Goal: Task Accomplishment & Management: Manage account settings

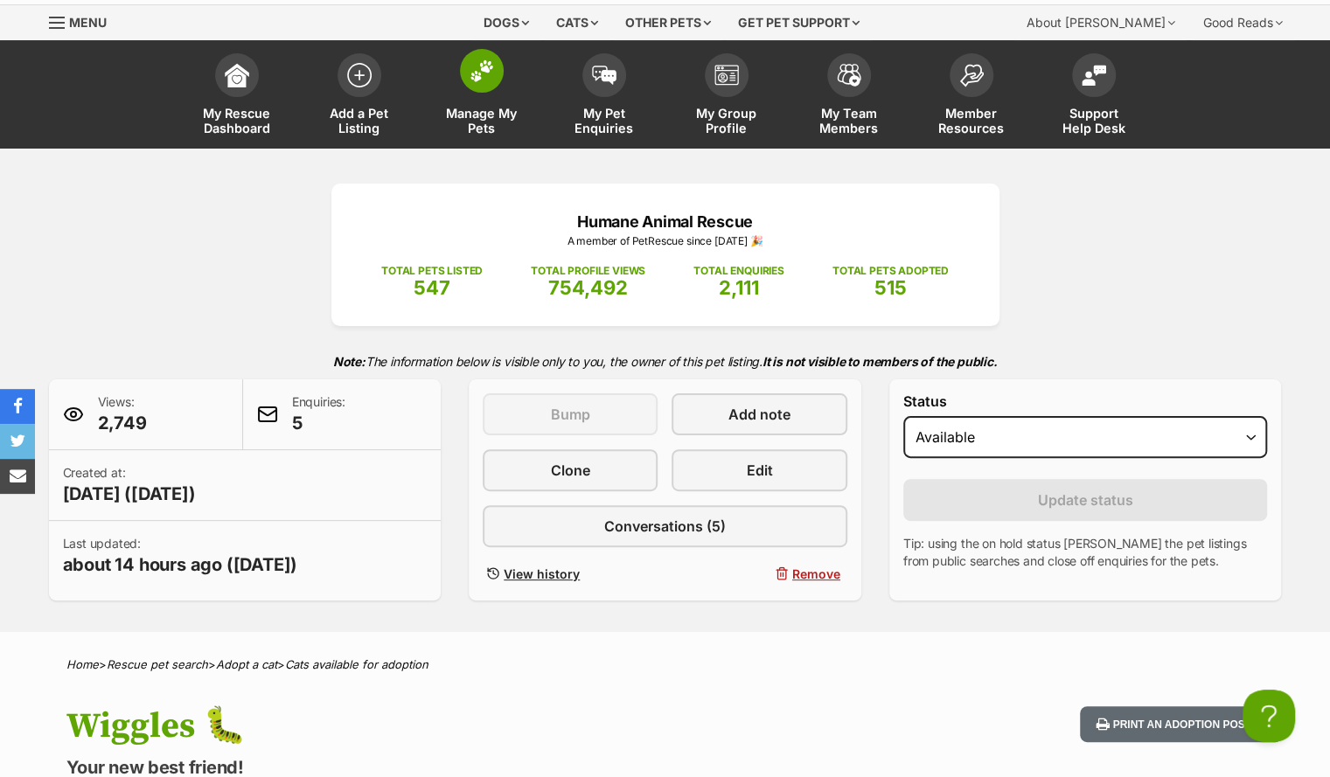
click at [516, 115] on span "Manage My Pets" at bounding box center [481, 121] width 79 height 30
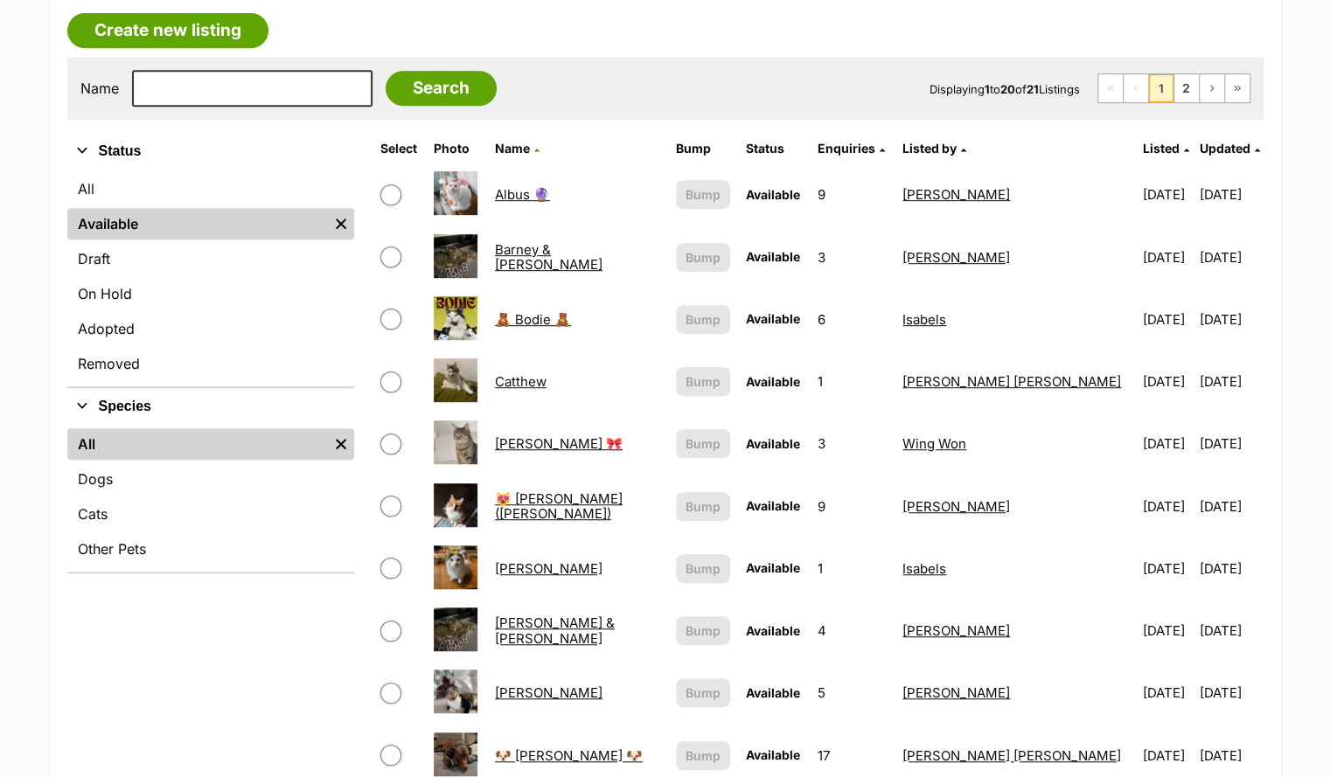
scroll to position [445, 0]
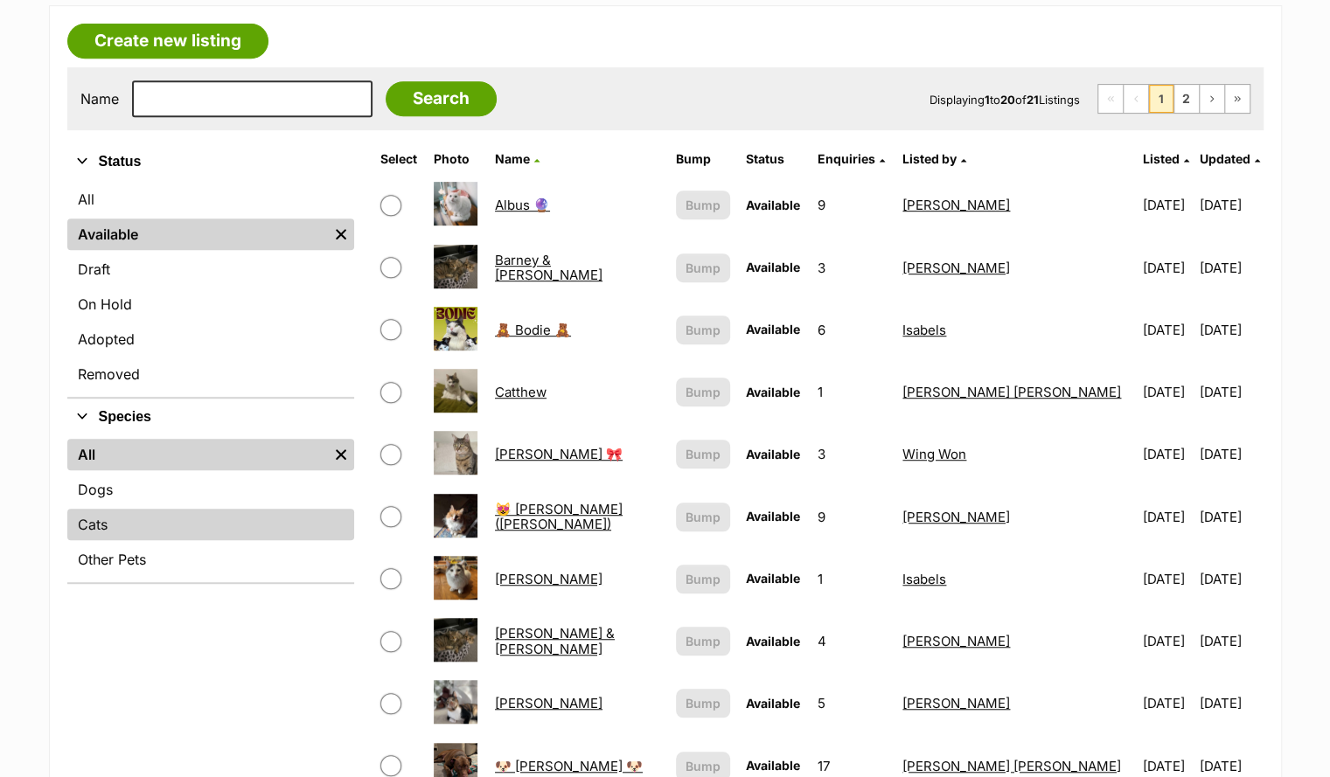
click at [126, 524] on link "Cats" at bounding box center [210, 524] width 287 height 31
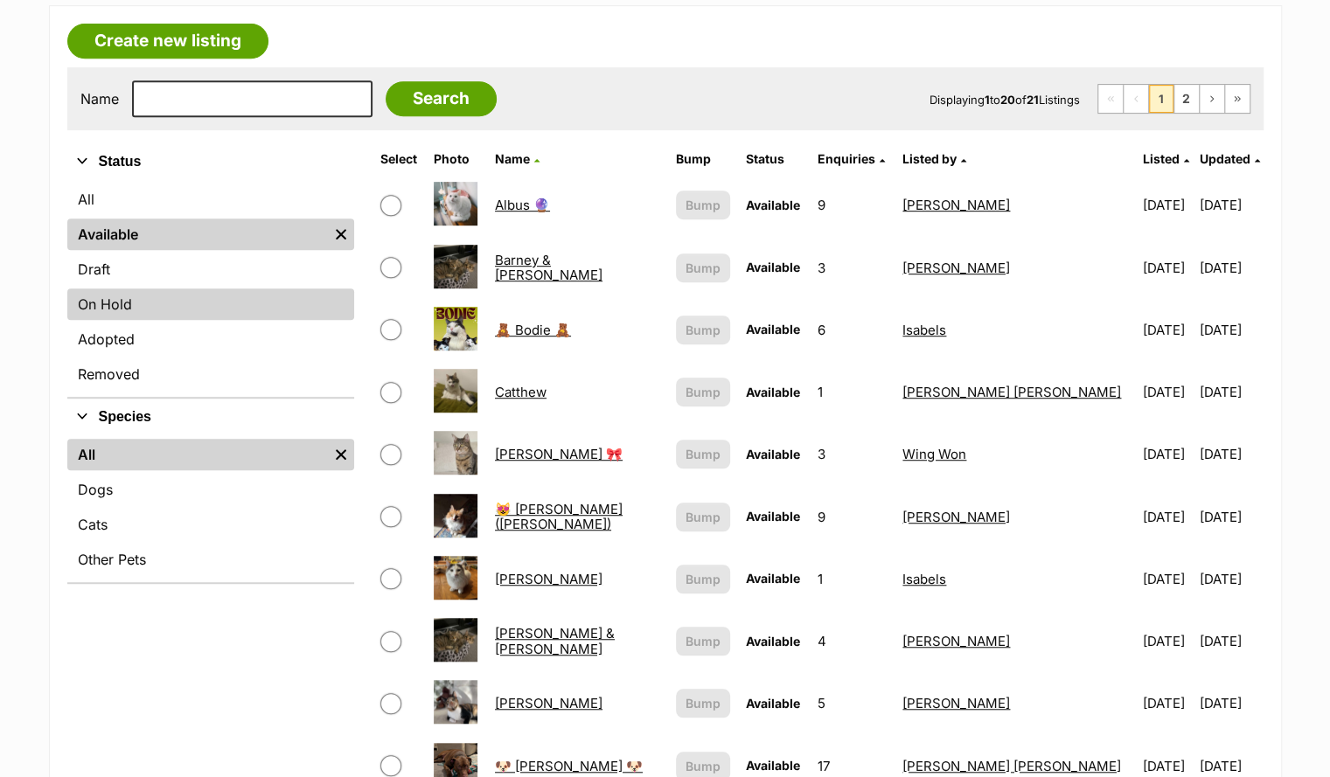
click at [171, 300] on link "On Hold" at bounding box center [210, 304] width 287 height 31
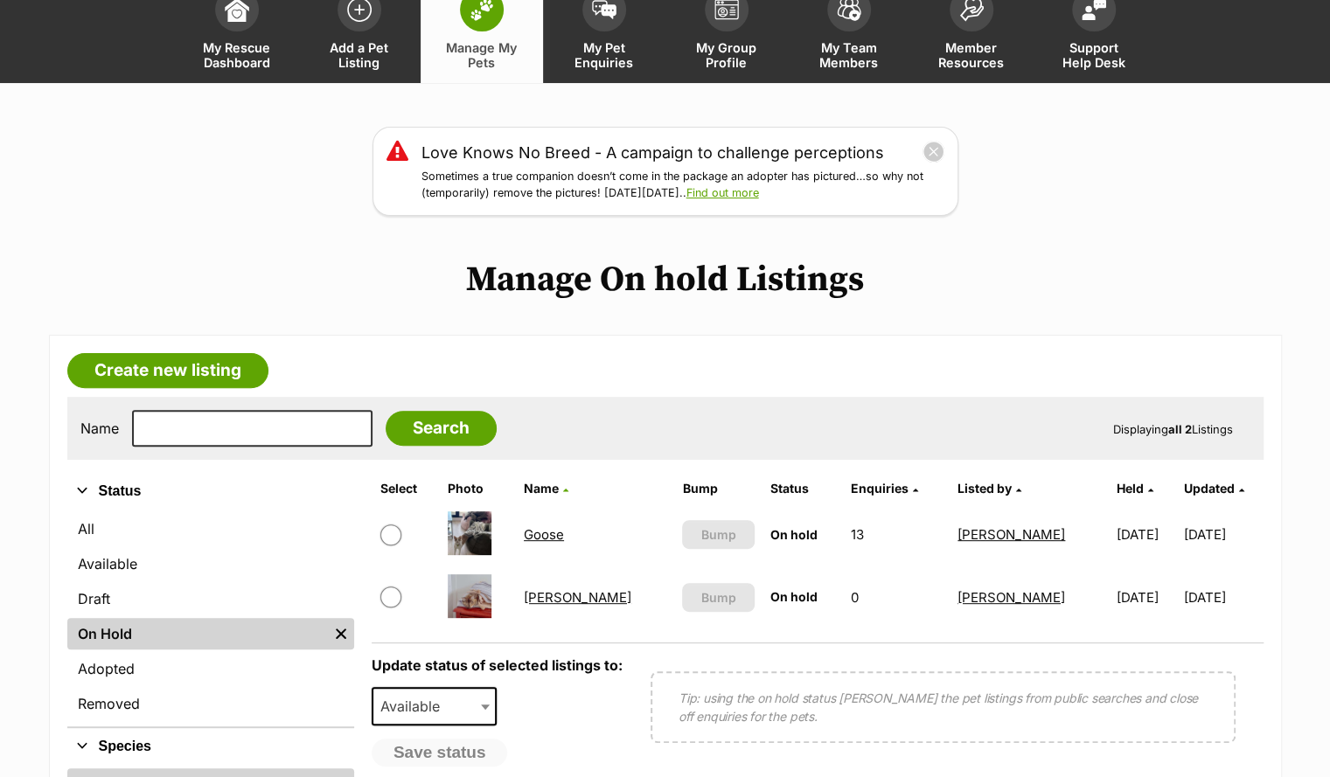
scroll to position [116, 0]
click at [562, 597] on link "Maggie" at bounding box center [578, 596] width 108 height 17
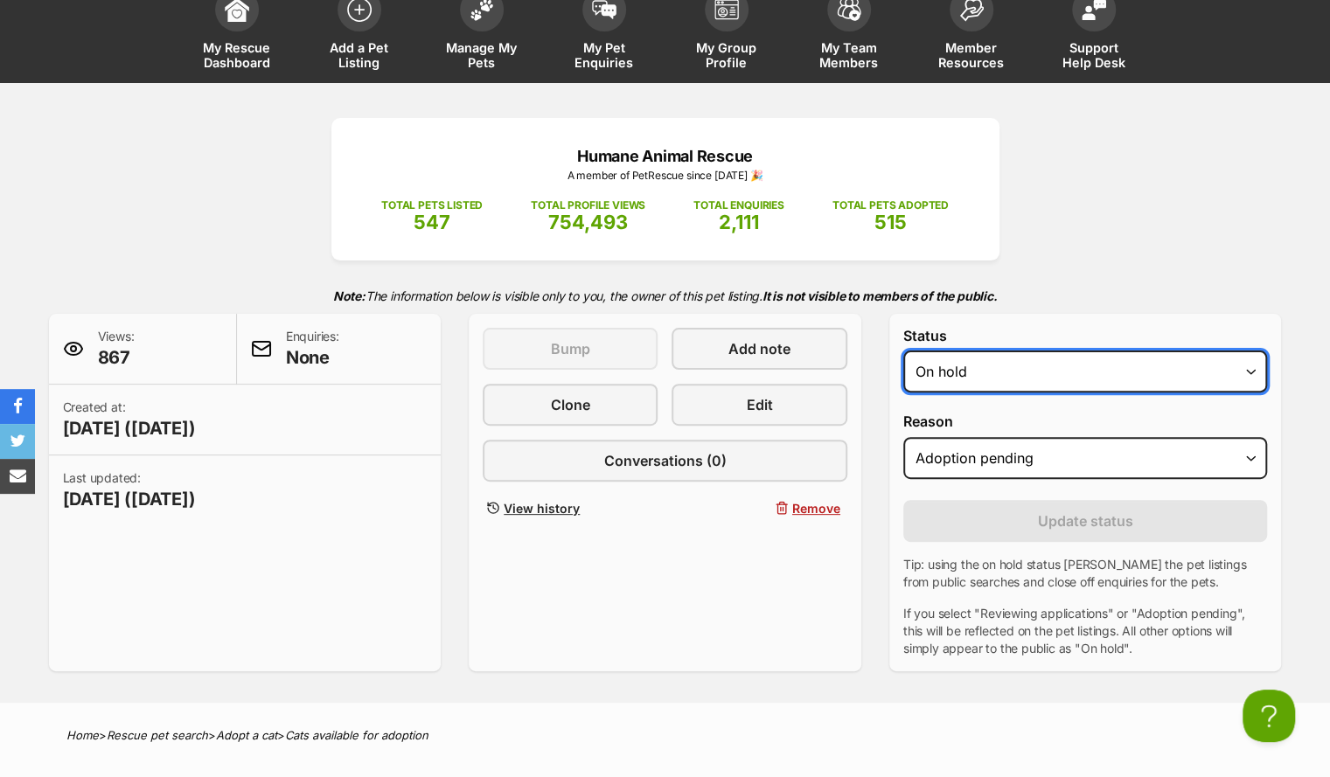
click at [1014, 368] on select "Draft Available On hold Adopted" at bounding box center [1085, 372] width 365 height 42
select select "rehomed"
click at [903, 351] on select "Draft Available On hold Adopted" at bounding box center [1085, 372] width 365 height 42
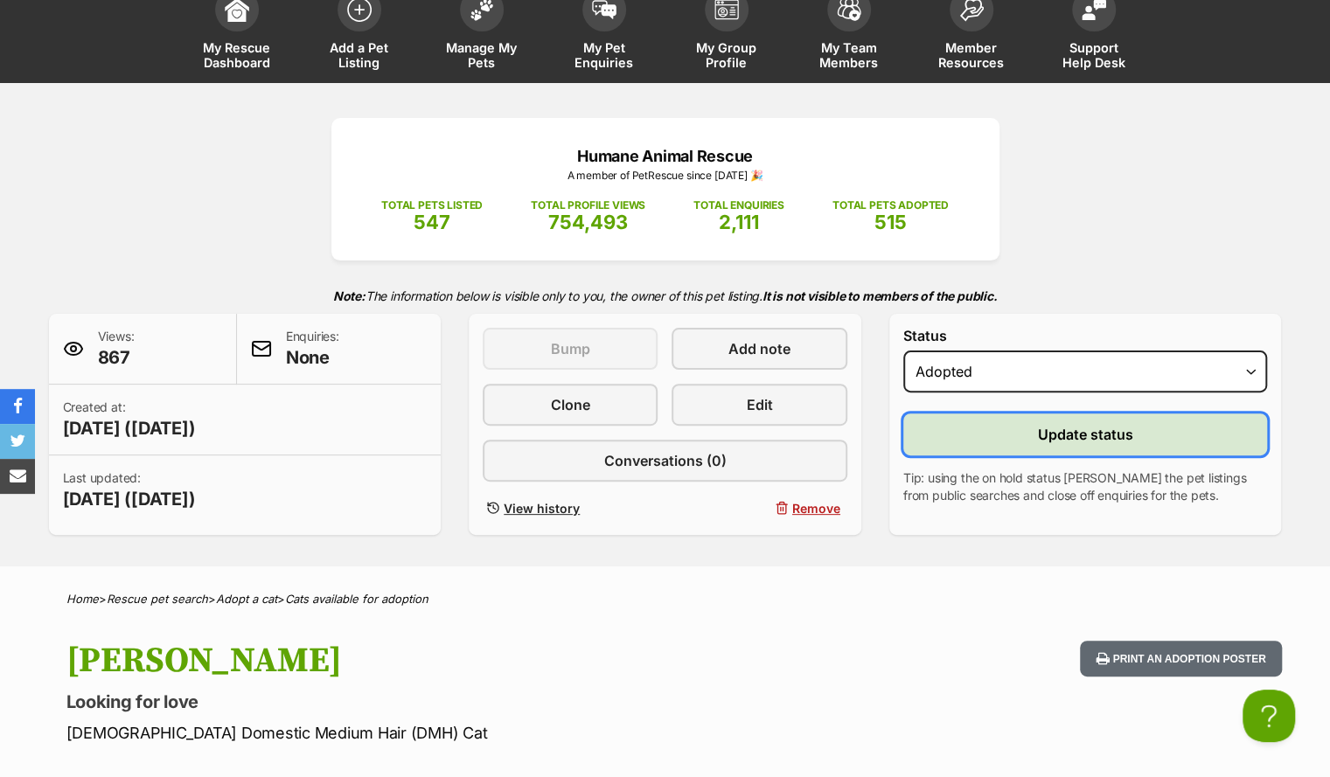
click at [1040, 435] on span "Update status" at bounding box center [1085, 434] width 95 height 21
